Goal: Contribute content

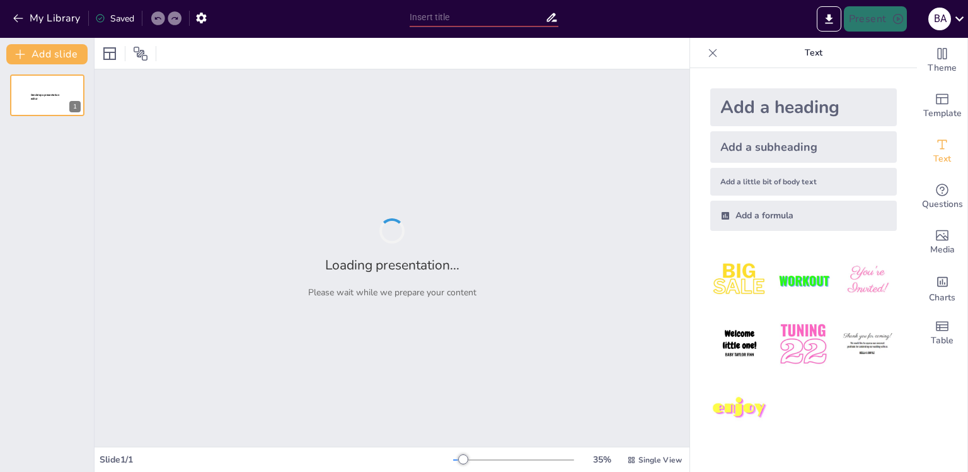
type input "Концепция столкновения цивилизаций: основные идеи и аргументы [PERSON_NAME]. Ха…"
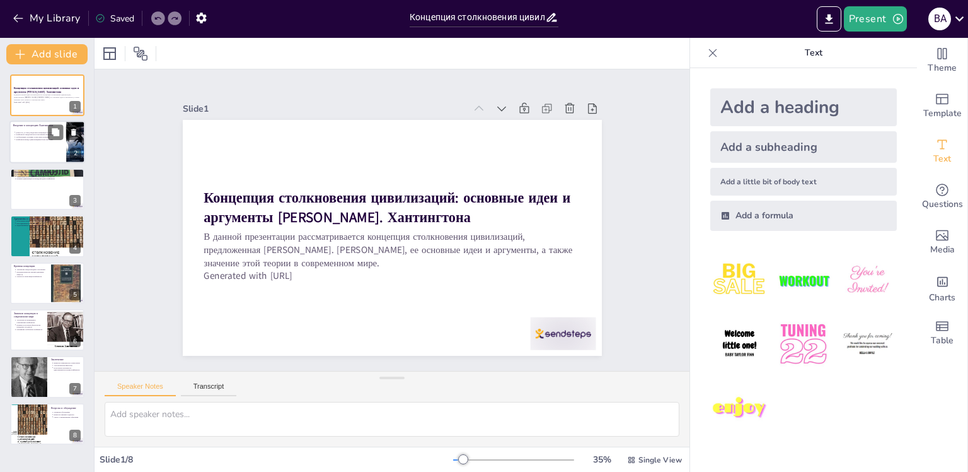
click at [53, 148] on div at bounding box center [47, 142] width 76 height 43
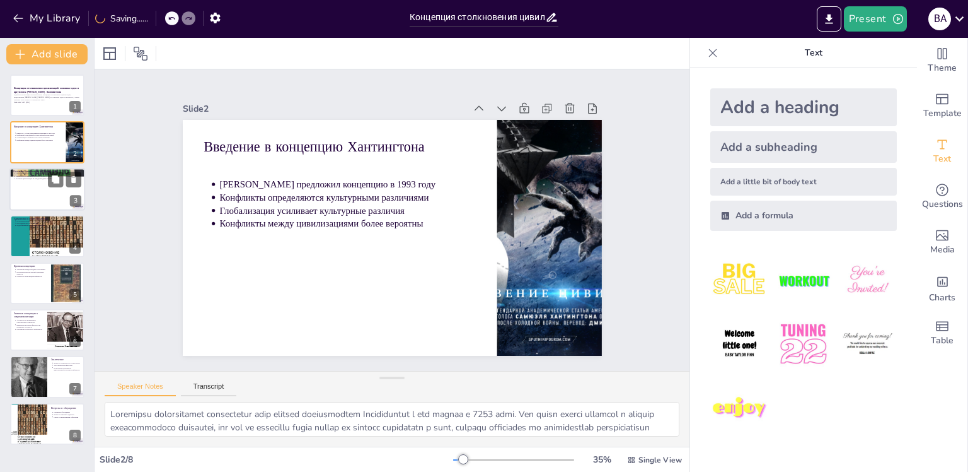
click at [43, 185] on div at bounding box center [47, 189] width 76 height 43
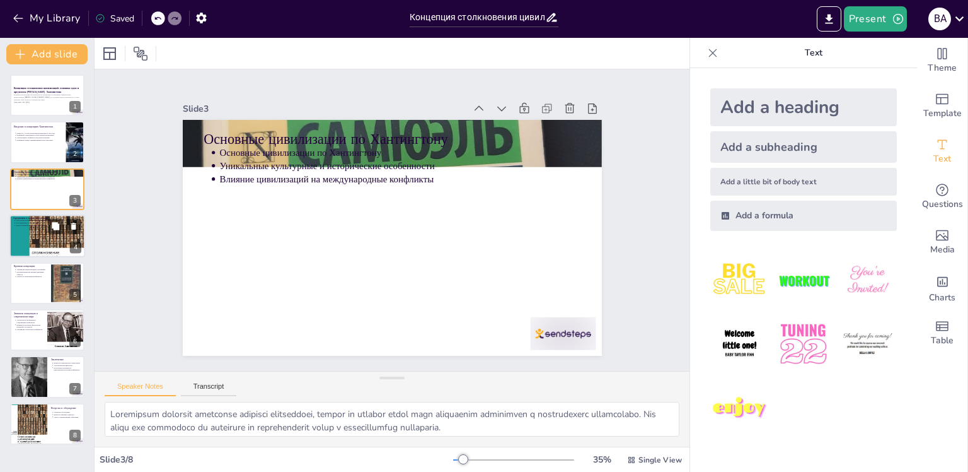
click at [26, 222] on p "Роль идентичности и культуры" at bounding box center [49, 223] width 66 height 3
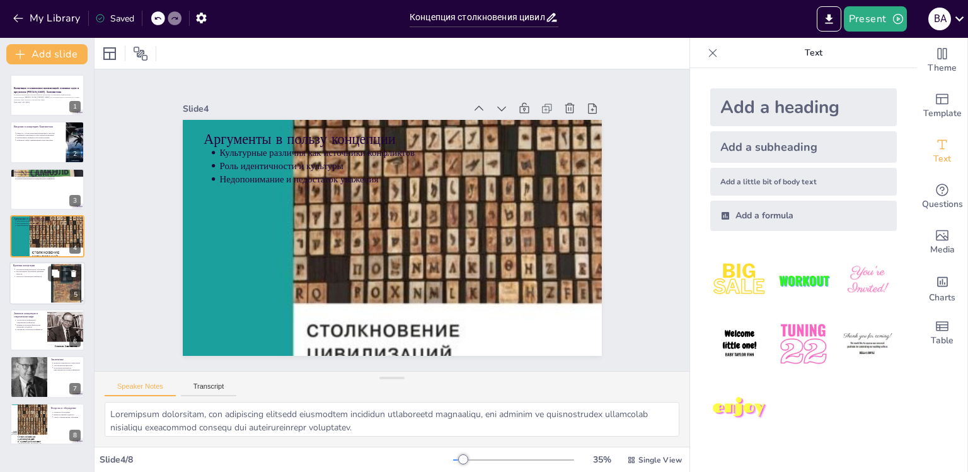
click at [32, 291] on div at bounding box center [47, 283] width 76 height 43
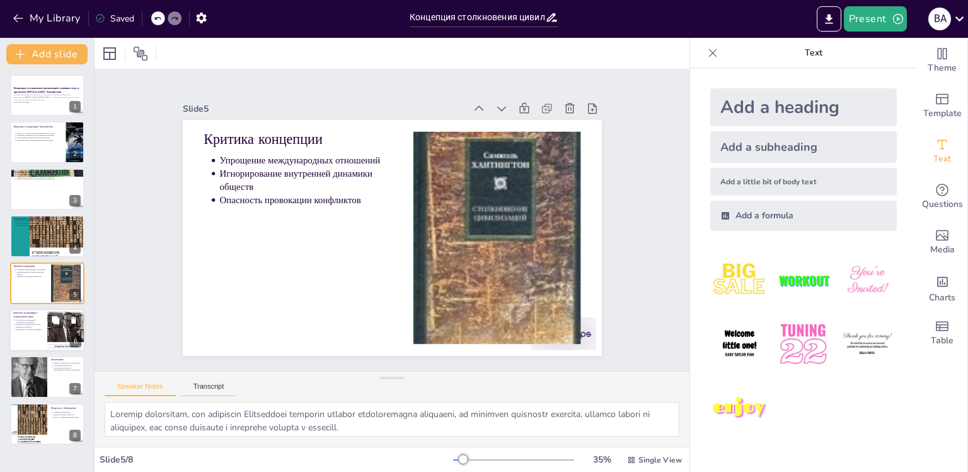
click at [40, 340] on div at bounding box center [47, 329] width 76 height 43
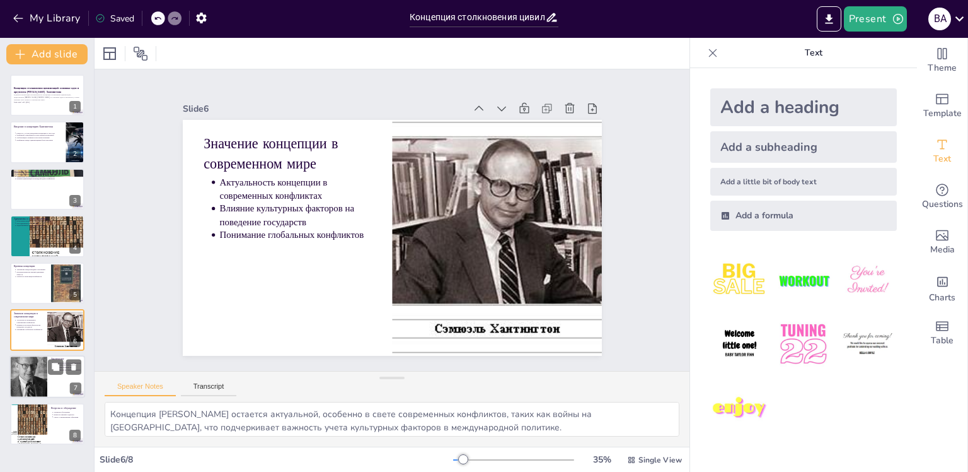
click at [31, 372] on div at bounding box center [28, 376] width 38 height 55
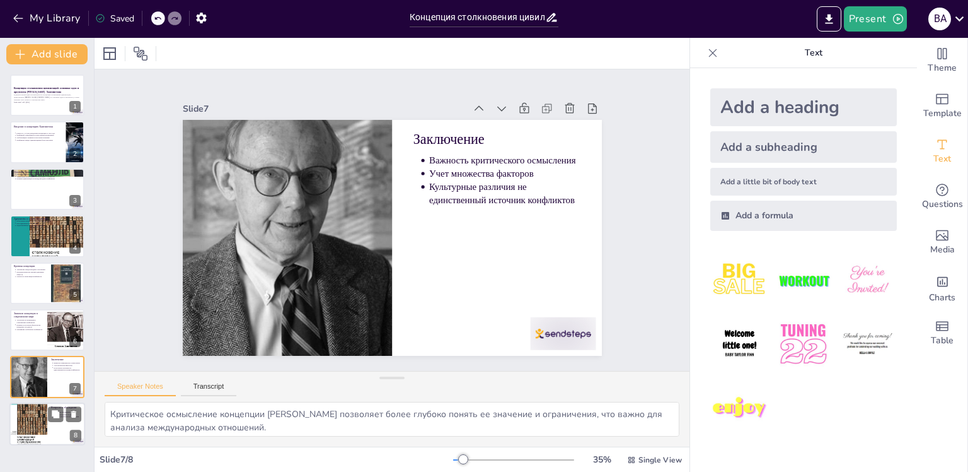
click at [25, 419] on div at bounding box center [28, 424] width 38 height 54
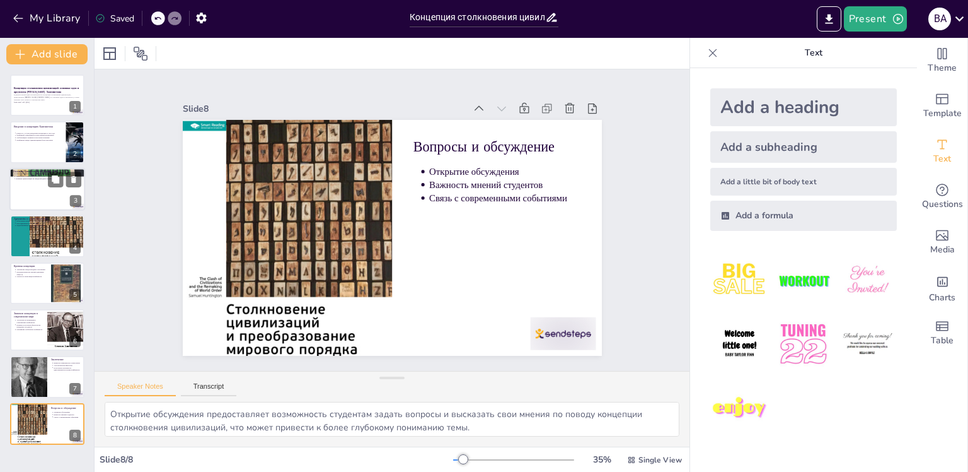
click at [45, 191] on div at bounding box center [47, 189] width 76 height 43
type textarea "Loremipsum dolorsit ametconse adipisci elitseddoei, tempor in utlabor etdol mag…"
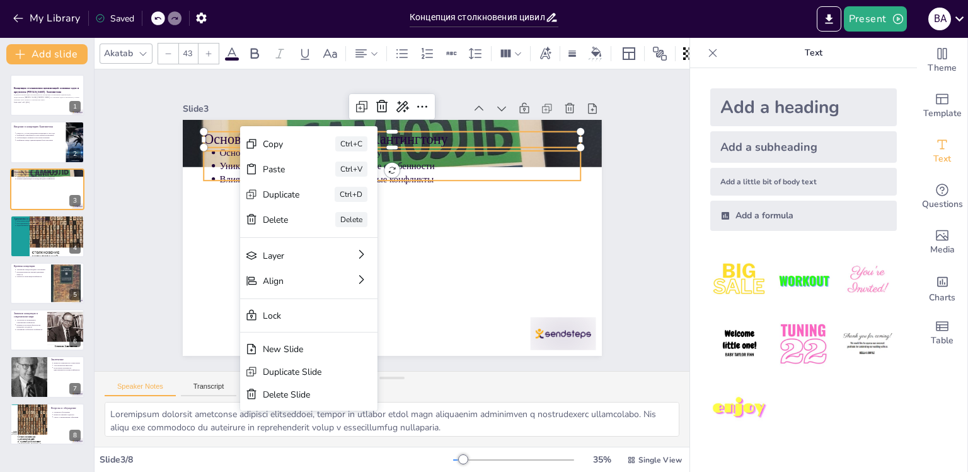
click at [472, 154] on p "Основные цивилизации по Хантингтону" at bounding box center [433, 165] width 320 height 192
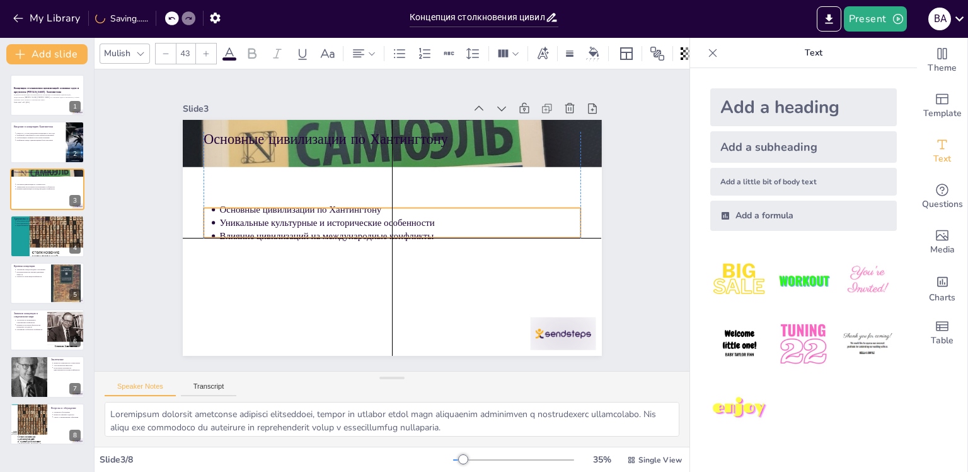
drag, startPoint x: 383, startPoint y: 175, endPoint x: 384, endPoint y: 242, distance: 67.5
click at [384, 242] on p "Влияние цивилизаций на международные конфликты" at bounding box center [390, 237] width 300 height 223
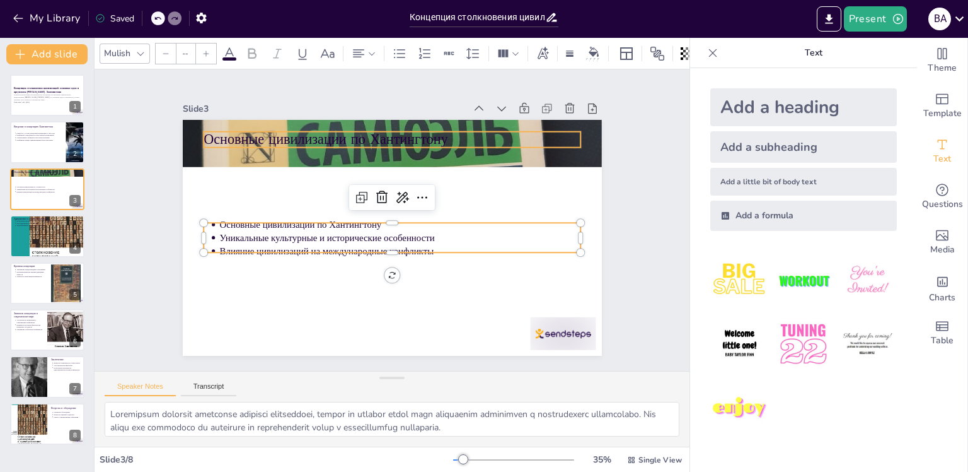
type input "64"
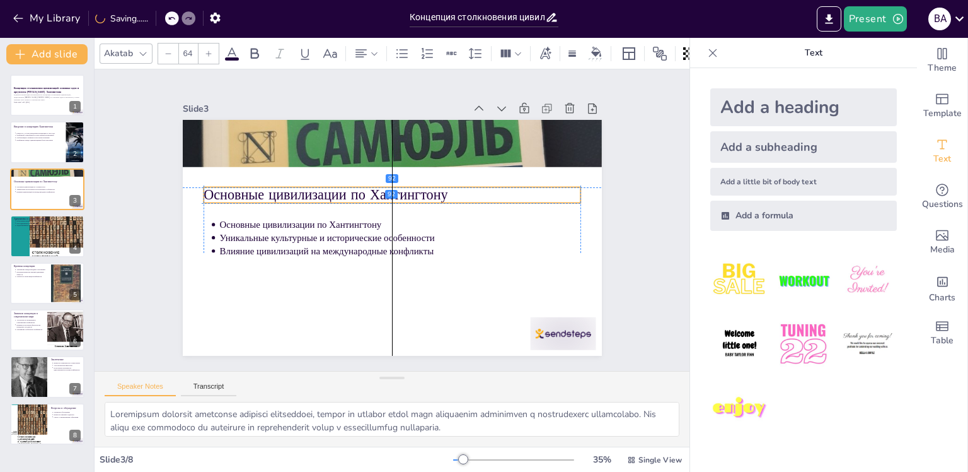
drag, startPoint x: 359, startPoint y: 125, endPoint x: 357, endPoint y: 178, distance: 53.6
click at [357, 226] on div "Основные цивилизации по Хантингтону Основные цивилизации по Хантингтону Уникаль…" at bounding box center [432, 311] width 383 height 170
click at [53, 117] on div "Концепция столкновения цивилизаций: основные идеи и аргументы [PERSON_NAME]. [P…" at bounding box center [47, 259] width 94 height 370
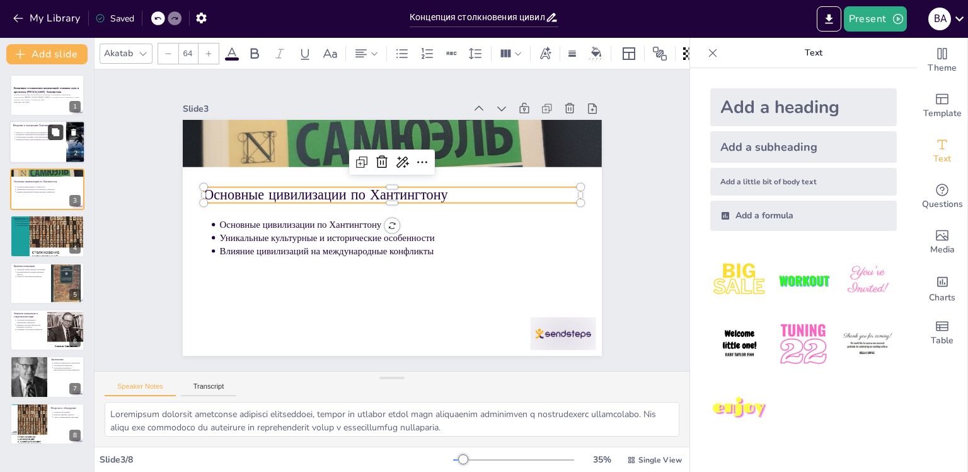
click at [62, 127] on button at bounding box center [55, 132] width 15 height 15
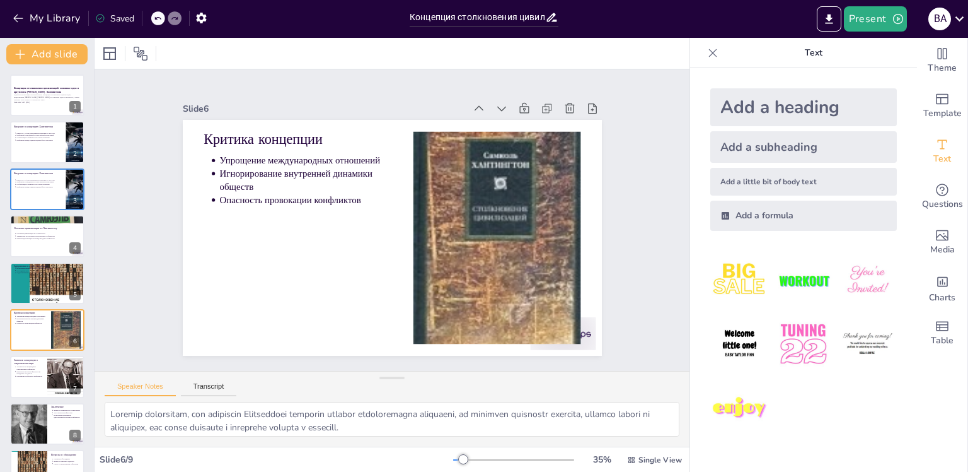
type textarea "Loremipsum dolorsitam, con adipiscing elitsedd eiusmodtem incididun utlaboreetd…"
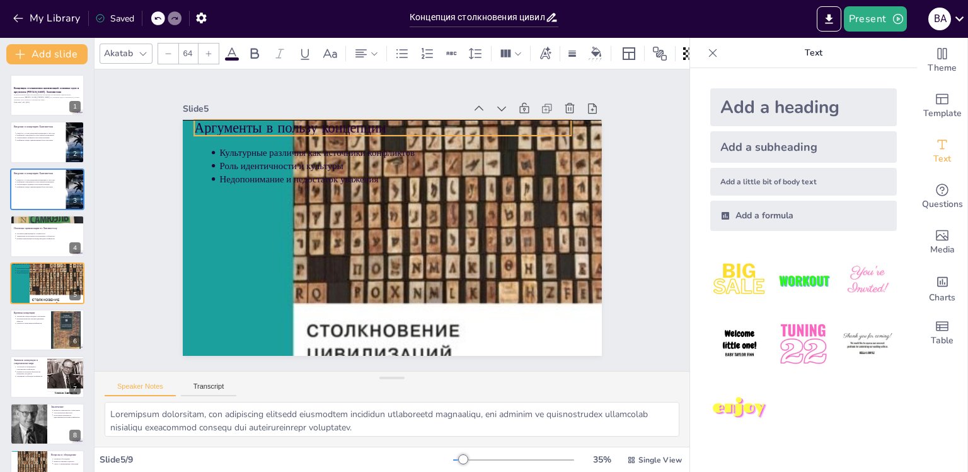
drag, startPoint x: 204, startPoint y: 134, endPoint x: 194, endPoint y: 123, distance: 14.3
click at [216, 123] on p "Аргументы в пользу концепции" at bounding box center [402, 128] width 373 height 98
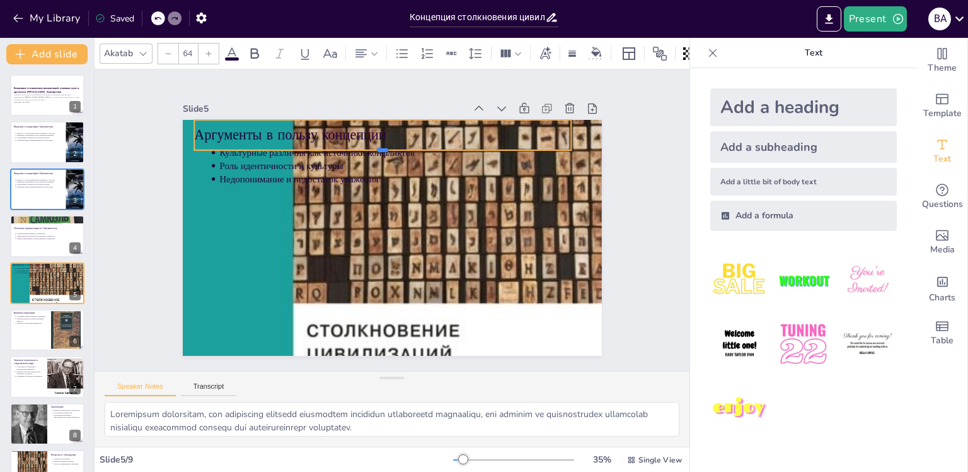
drag, startPoint x: 370, startPoint y: 133, endPoint x: 368, endPoint y: 149, distance: 15.9
click at [368, 149] on div at bounding box center [410, 157] width 349 height 163
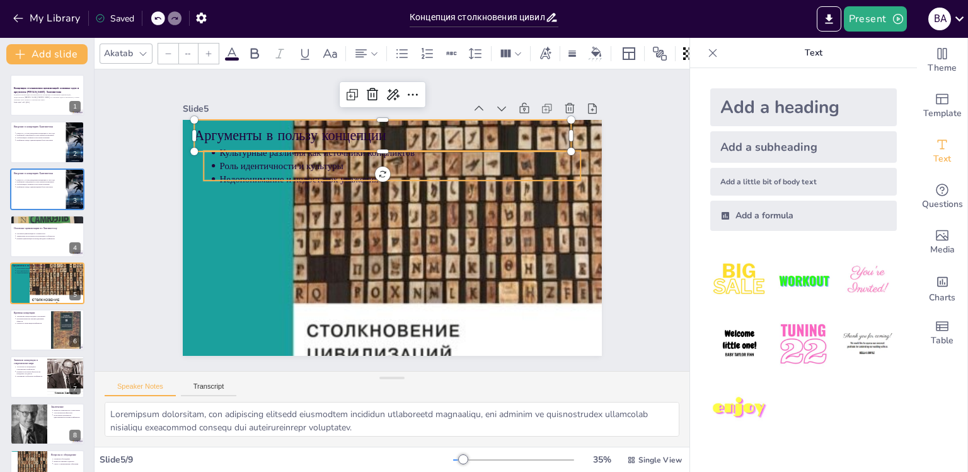
type input "43"
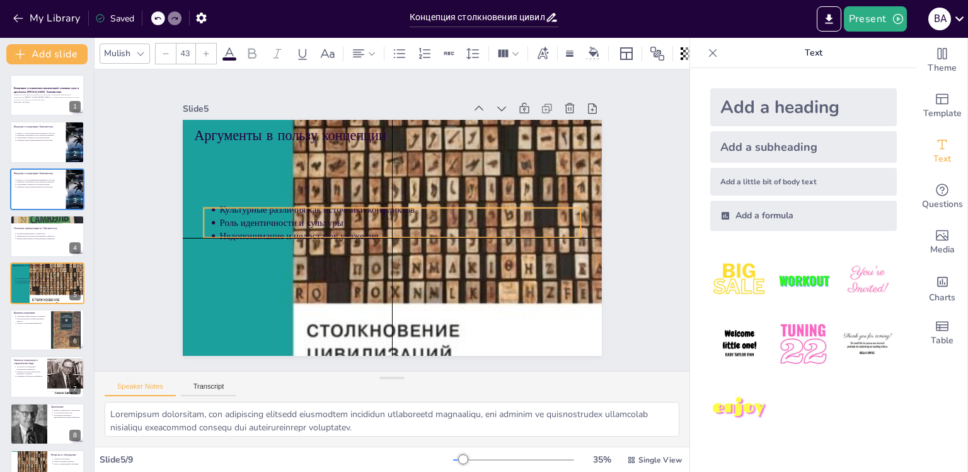
drag, startPoint x: 328, startPoint y: 171, endPoint x: 325, endPoint y: 226, distance: 54.3
click at [325, 226] on p "Недопонимание и недостаток уважения" at bounding box center [386, 236] width 252 height 277
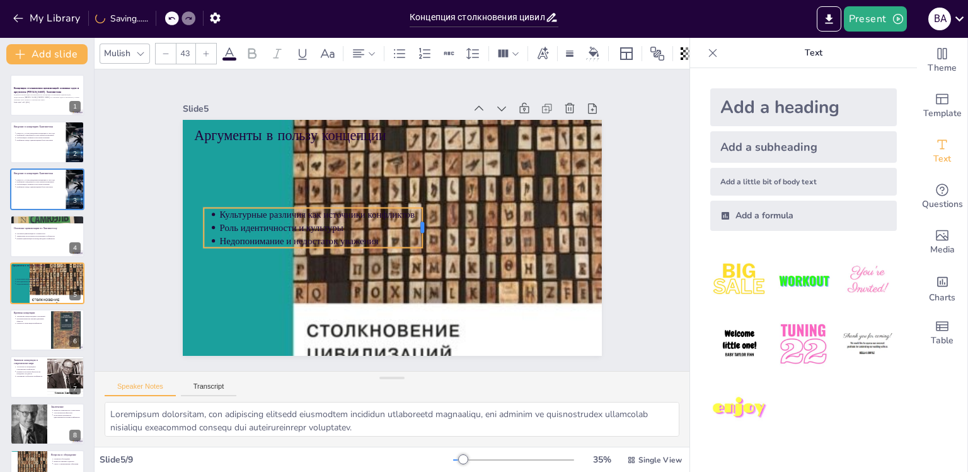
drag, startPoint x: 572, startPoint y: 217, endPoint x: 412, endPoint y: 219, distance: 160.2
click at [412, 219] on div at bounding box center [423, 238] width 22 height 41
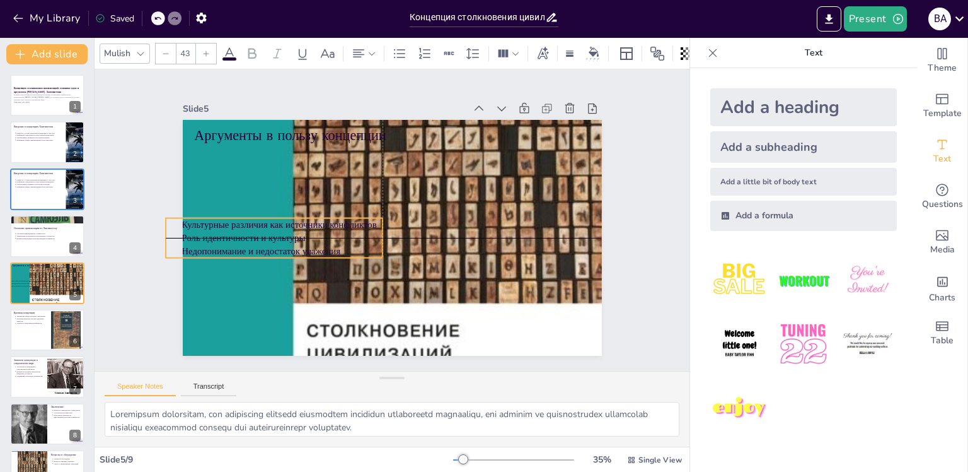
drag, startPoint x: 320, startPoint y: 210, endPoint x: 282, endPoint y: 224, distance: 40.5
click at [282, 224] on p "Культурные различия как источники конфликтов" at bounding box center [286, 190] width 195 height 74
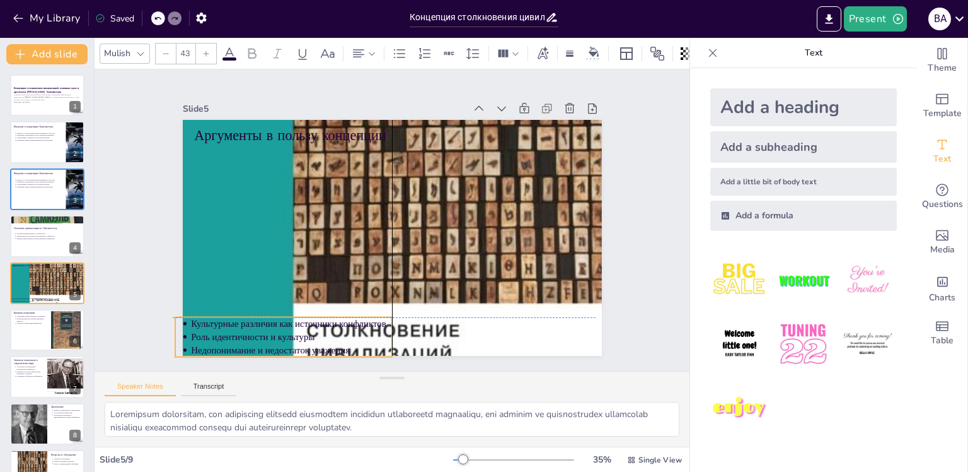
drag, startPoint x: 262, startPoint y: 249, endPoint x: 269, endPoint y: 368, distance: 119.4
click at [269, 368] on div "Slide 1 Концепция столкновения цивилизаций: основные идеи и аргументы [PERSON_N…" at bounding box center [392, 220] width 363 height 624
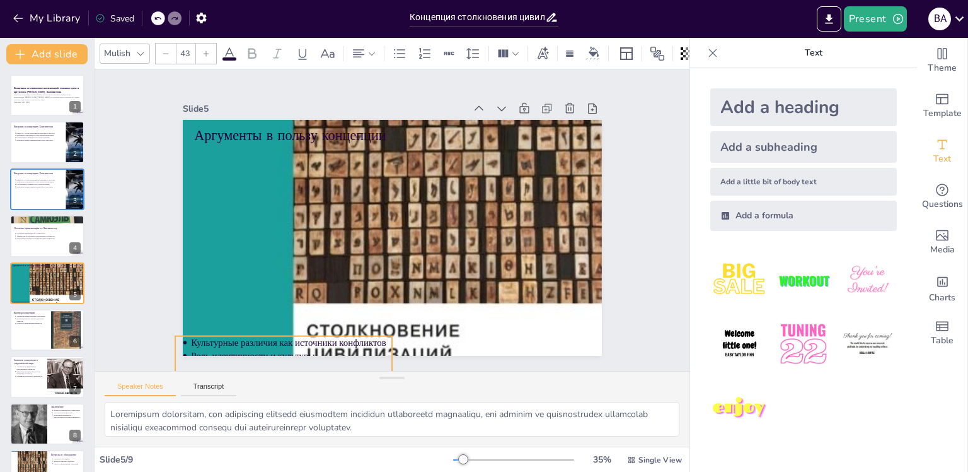
drag, startPoint x: 267, startPoint y: 330, endPoint x: 267, endPoint y: 323, distance: 7.6
click at [350, 323] on div "Аргументы в пользу концепции Культурные различия как источники конфликтов Роль …" at bounding box center [473, 161] width 247 height 339
drag, startPoint x: 274, startPoint y: 328, endPoint x: 271, endPoint y: 298, distance: 30.4
click at [271, 232] on div at bounding box center [273, 123] width 33 height 217
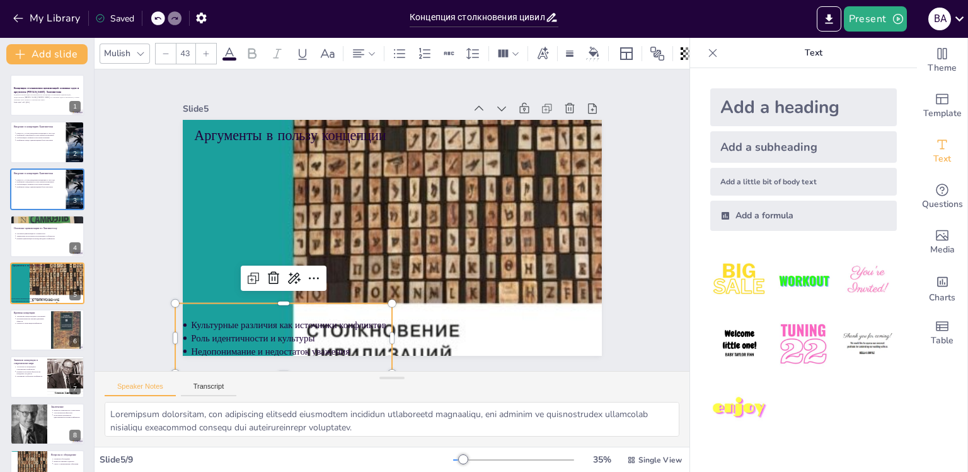
click at [314, 116] on icon at bounding box center [322, 108] width 16 height 16
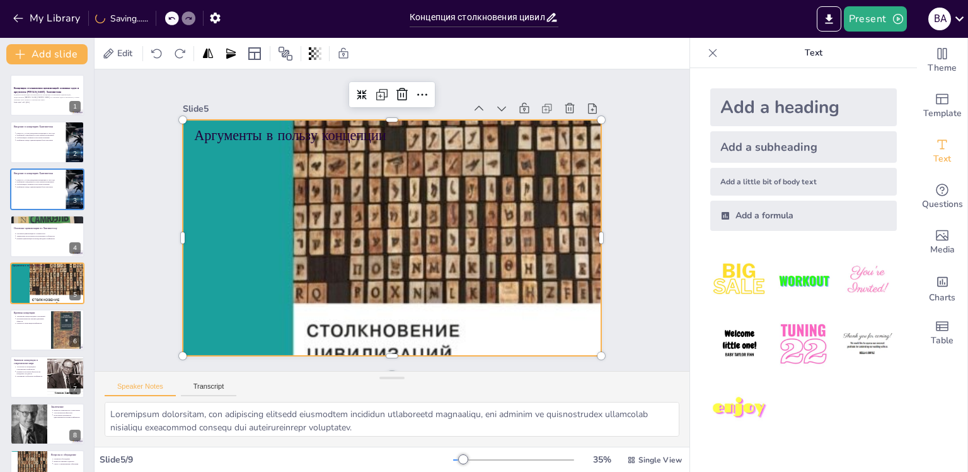
click at [269, 282] on div at bounding box center [383, 235] width 572 height 572
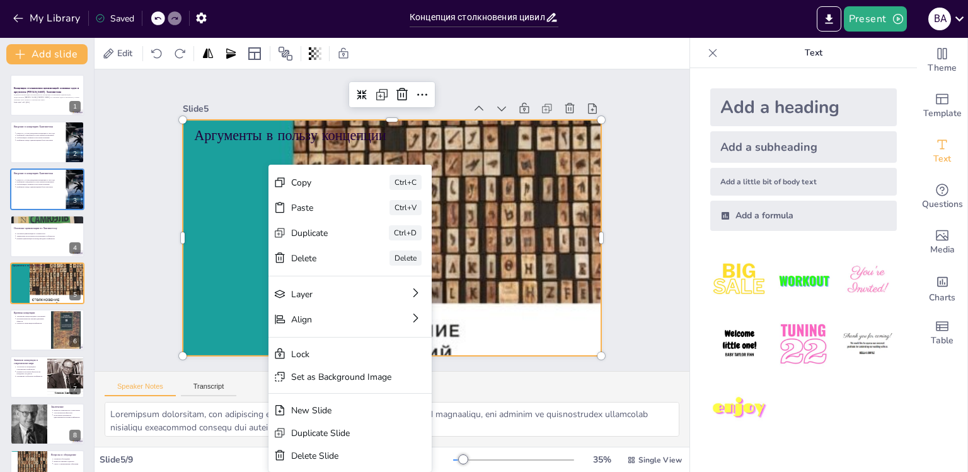
click at [224, 267] on div at bounding box center [386, 237] width 528 height 528
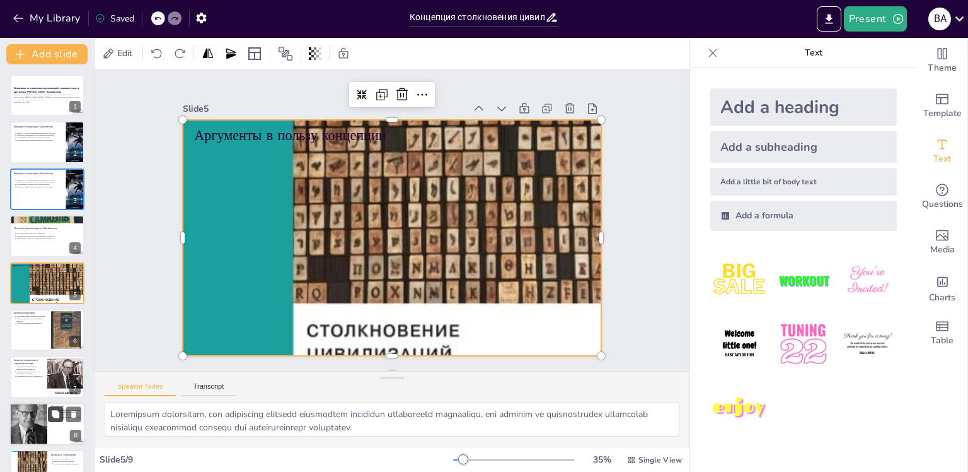
scroll to position [30, 0]
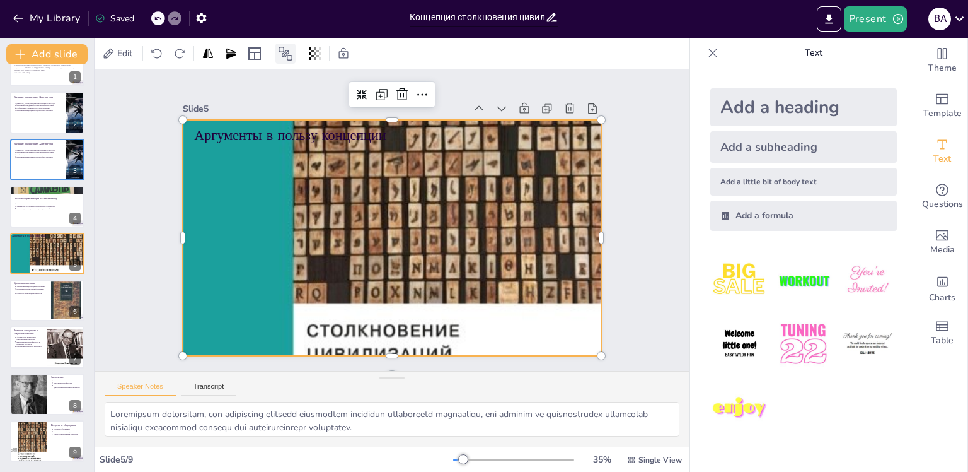
click at [287, 55] on icon at bounding box center [285, 53] width 15 height 15
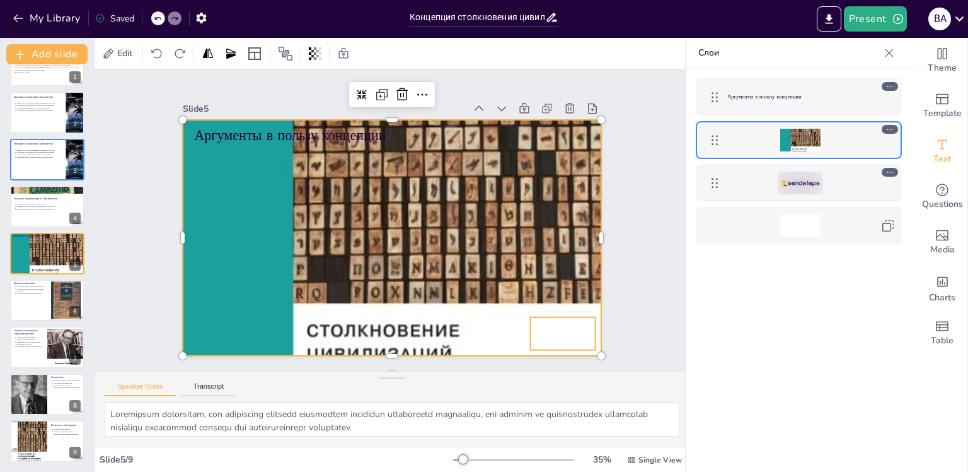
click at [809, 179] on div at bounding box center [800, 182] width 45 height 23
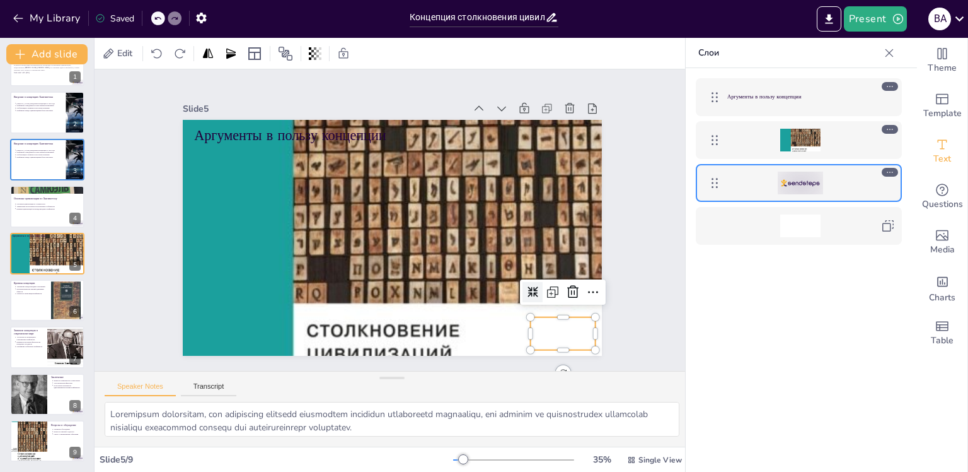
click at [809, 179] on div at bounding box center [800, 182] width 45 height 23
click at [523, 363] on icon at bounding box center [512, 373] width 21 height 21
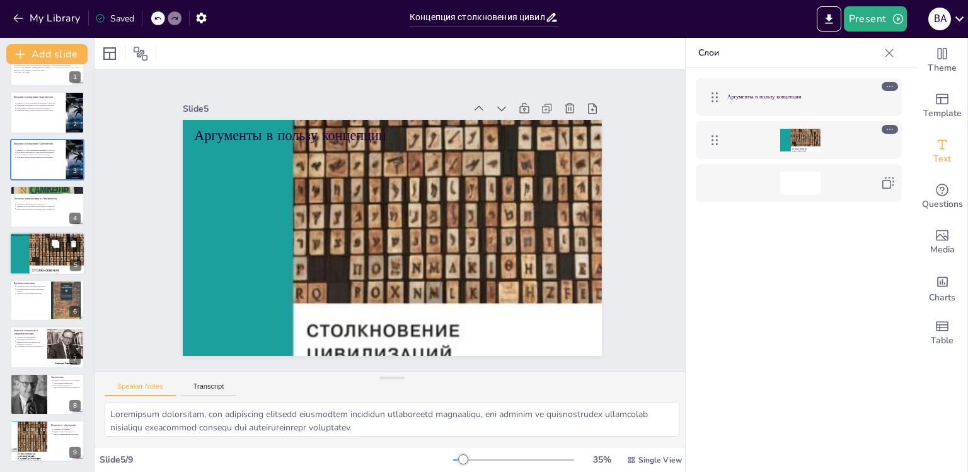
scroll to position [0, 0]
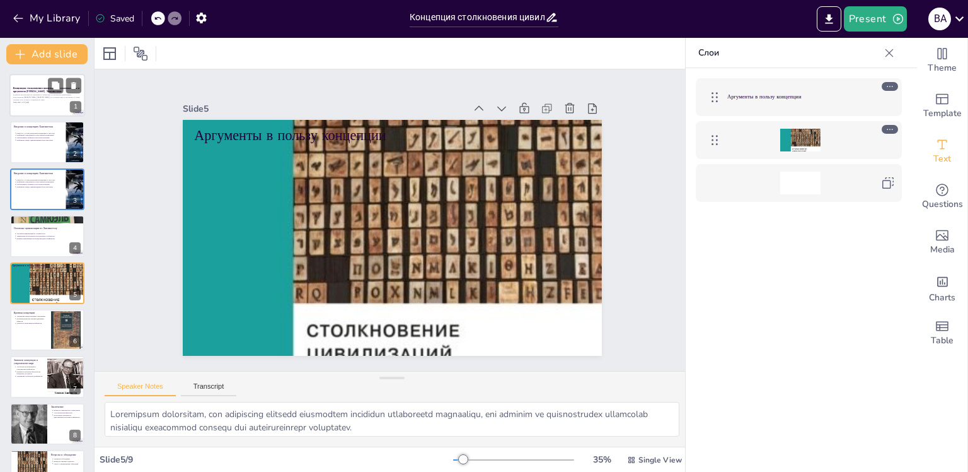
click at [38, 88] on strong "Концепция столкновения цивилизаций: основные идеи и аргументы [PERSON_NAME]. Ха…" at bounding box center [46, 89] width 66 height 7
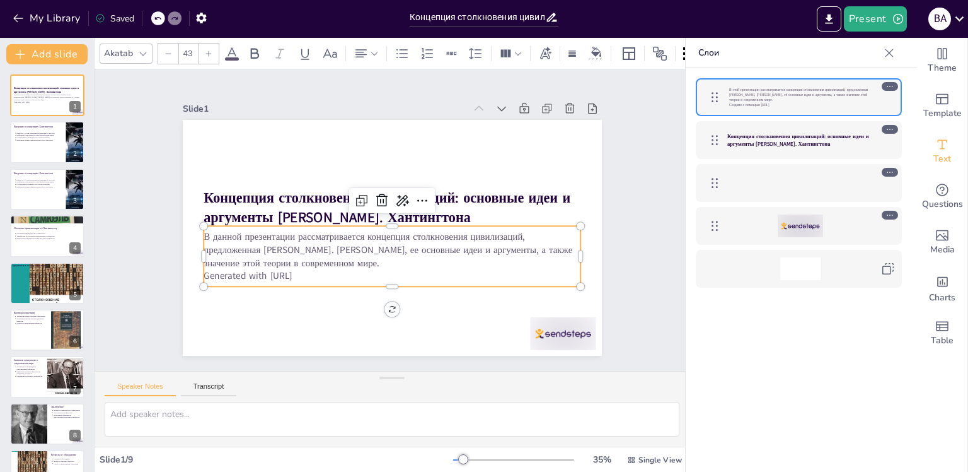
click at [310, 275] on p "Generated with [URL]" at bounding box center [375, 273] width 363 height 129
click at [320, 270] on p "Generated with [URL]" at bounding box center [364, 268] width 334 height 200
click at [380, 195] on icon at bounding box center [372, 189] width 15 height 15
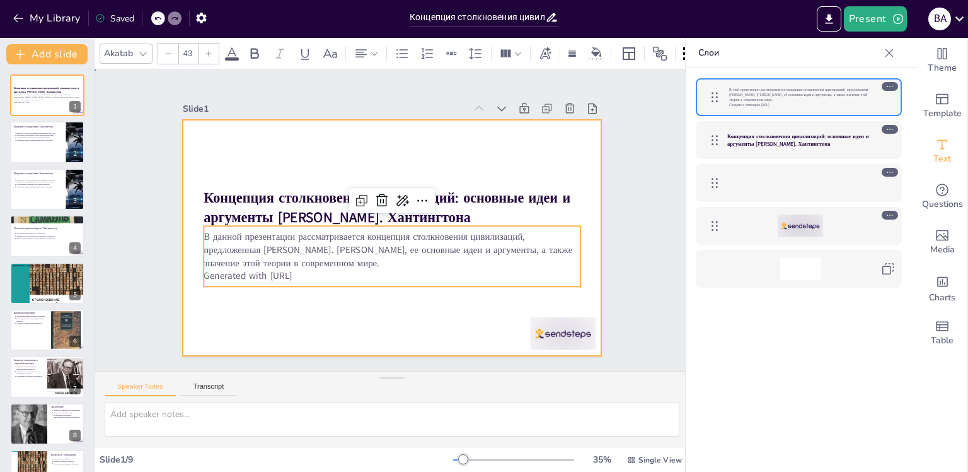
click at [328, 347] on div at bounding box center [390, 237] width 441 height 278
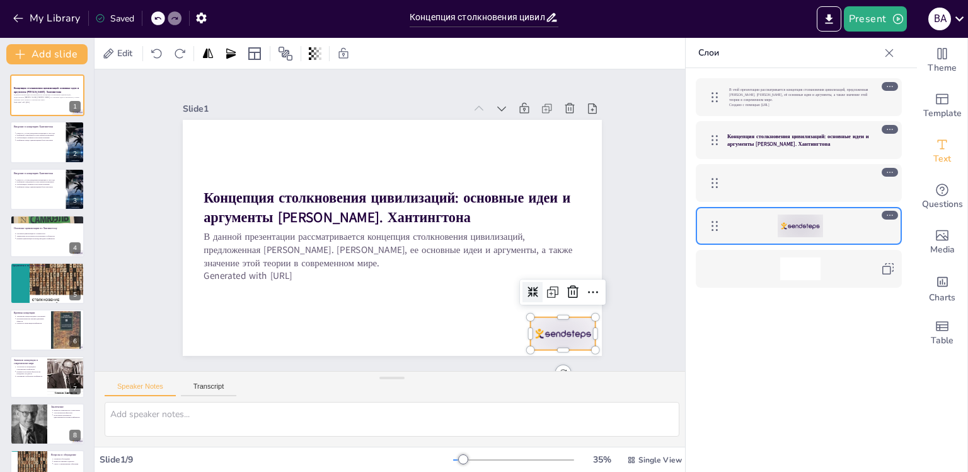
click at [537, 355] on div at bounding box center [520, 381] width 73 height 52
click at [552, 335] on icon at bounding box center [542, 344] width 19 height 19
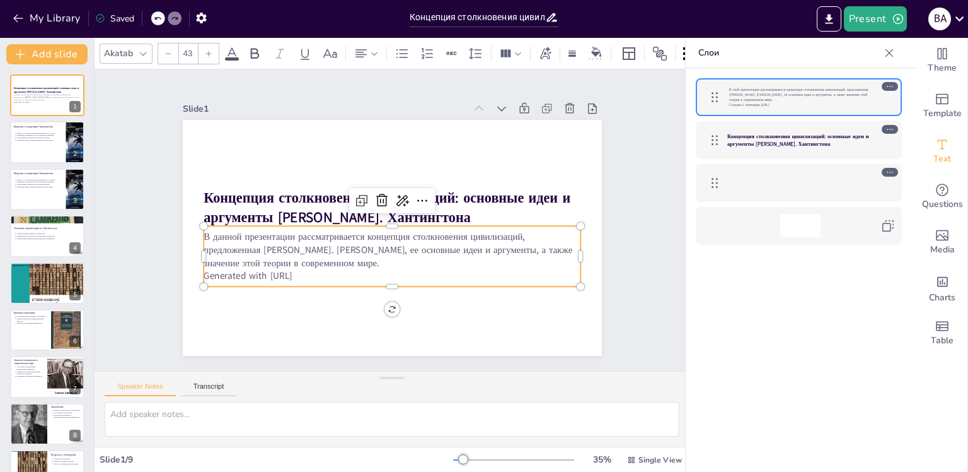
click at [317, 267] on p "Generated with [URL]" at bounding box center [375, 273] width 363 height 129
click at [419, 212] on icon at bounding box center [427, 222] width 21 height 21
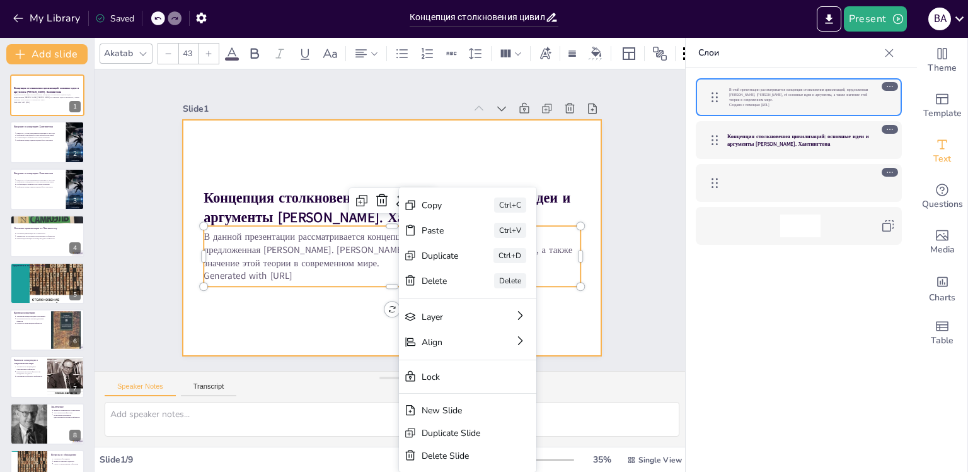
click at [335, 332] on div at bounding box center [383, 235] width 481 height 414
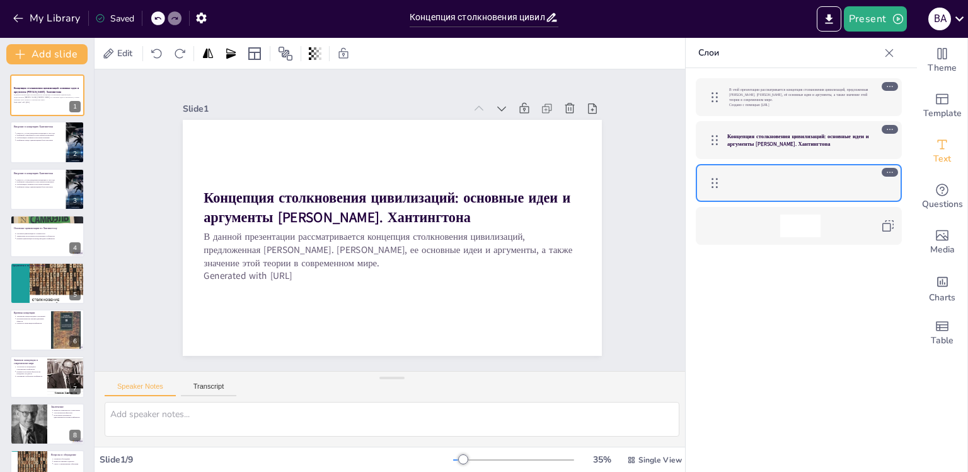
scroll to position [30, 0]
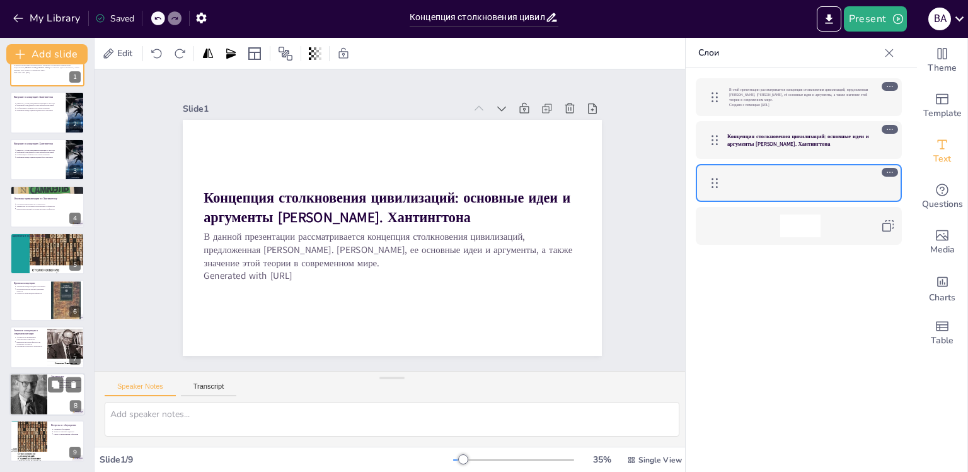
click at [33, 392] on div at bounding box center [28, 393] width 38 height 55
type textarea "Критическое осмысление концепции [PERSON_NAME] позволяет более глубоко понять е…"
